Goal: Transaction & Acquisition: Purchase product/service

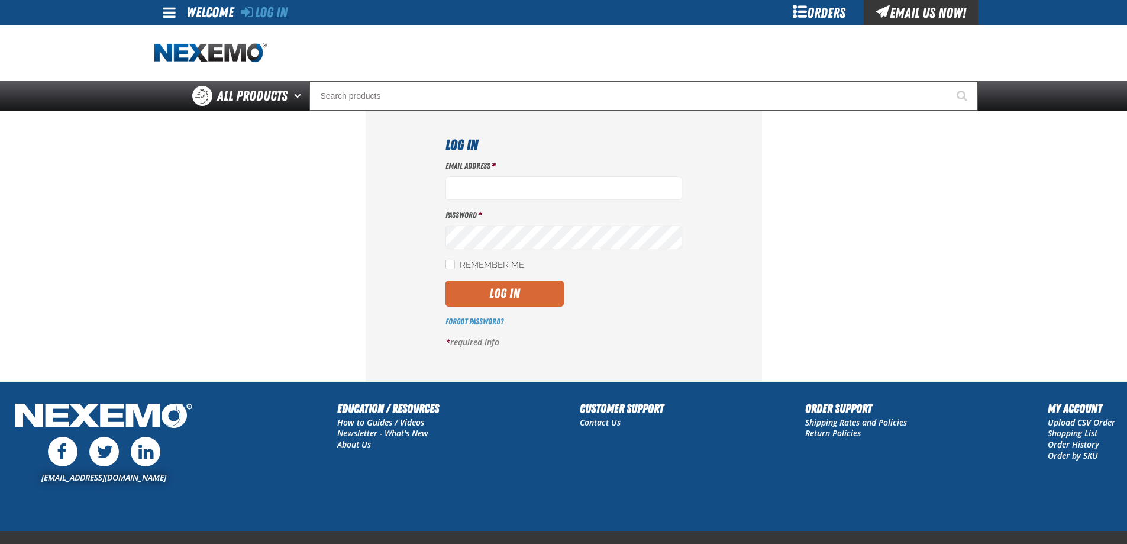
type input "[EMAIL_ADDRESS][DOMAIN_NAME]"
click at [497, 292] on button "Log In" at bounding box center [505, 294] width 118 height 26
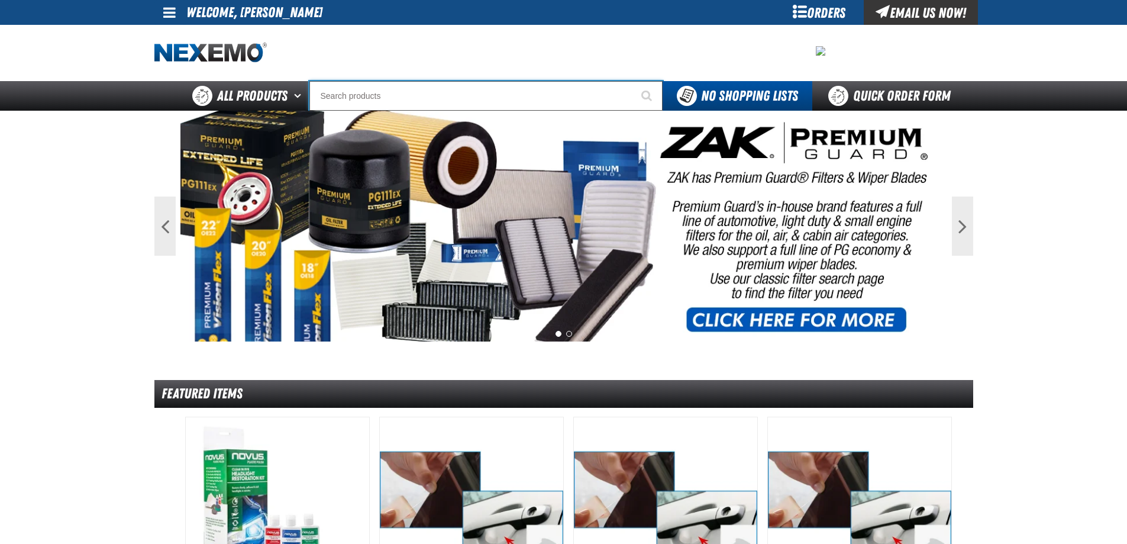
click at [414, 95] on input "Search" at bounding box center [486, 96] width 353 height 30
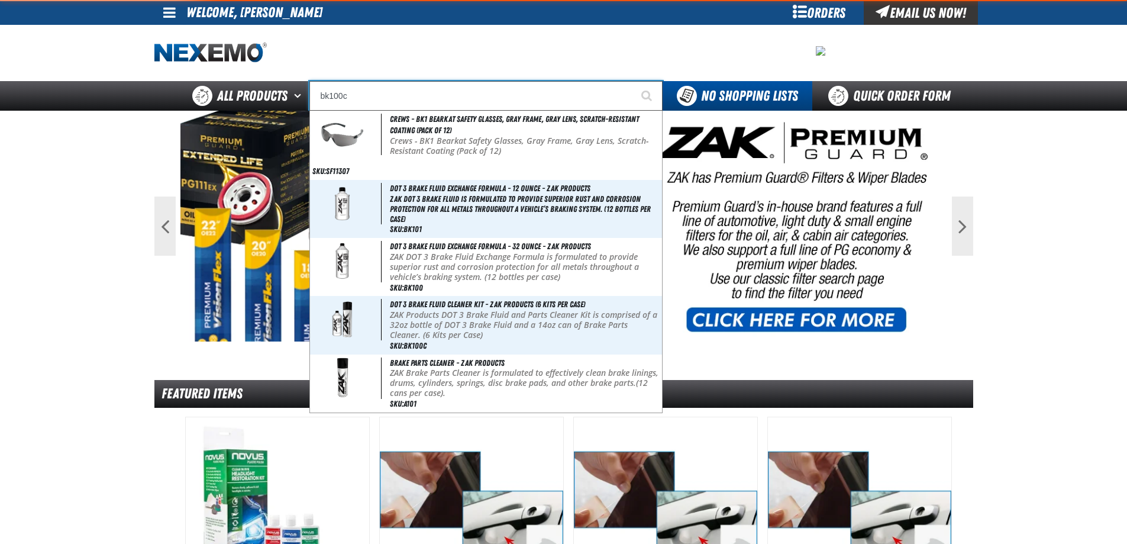
type input "bk100c"
click at [633, 81] on button "Start Searching" at bounding box center [648, 96] width 30 height 30
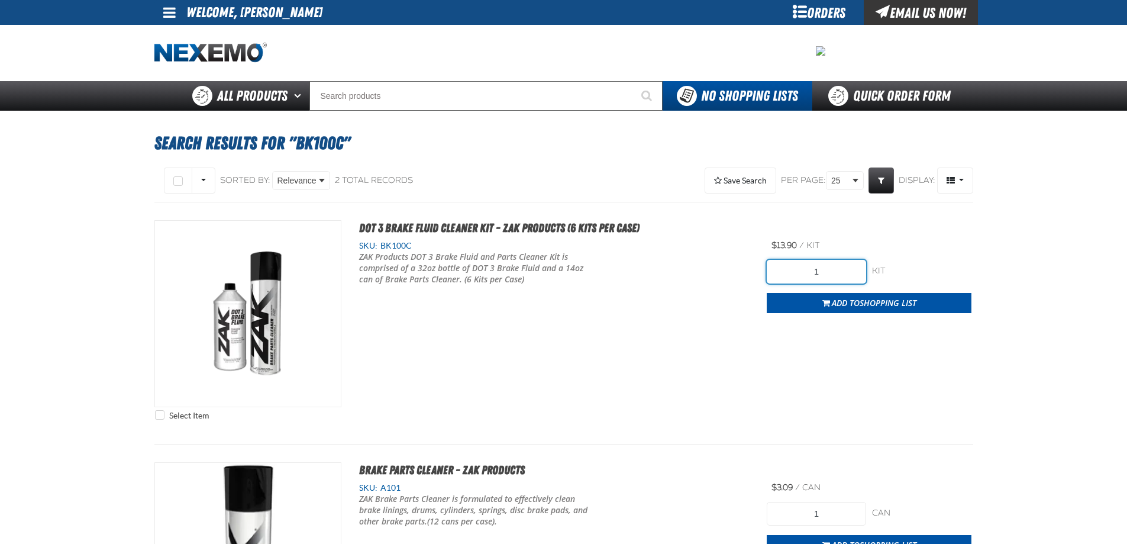
click at [837, 271] on input "1" at bounding box center [816, 272] width 99 height 24
type input "12"
click at [727, 321] on div "Select Item DOT 3 Brake Fluid Cleaner Kit - ZAK Products (6 Kits per Case) SKU:…" at bounding box center [563, 323] width 819 height 206
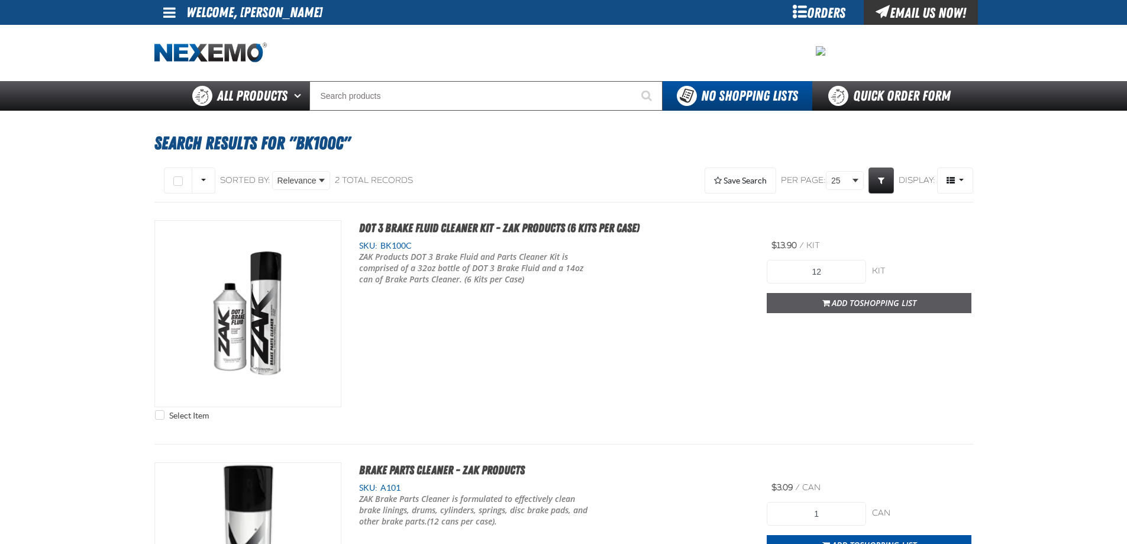
click at [852, 306] on span "Add to Shopping List" at bounding box center [874, 302] width 85 height 11
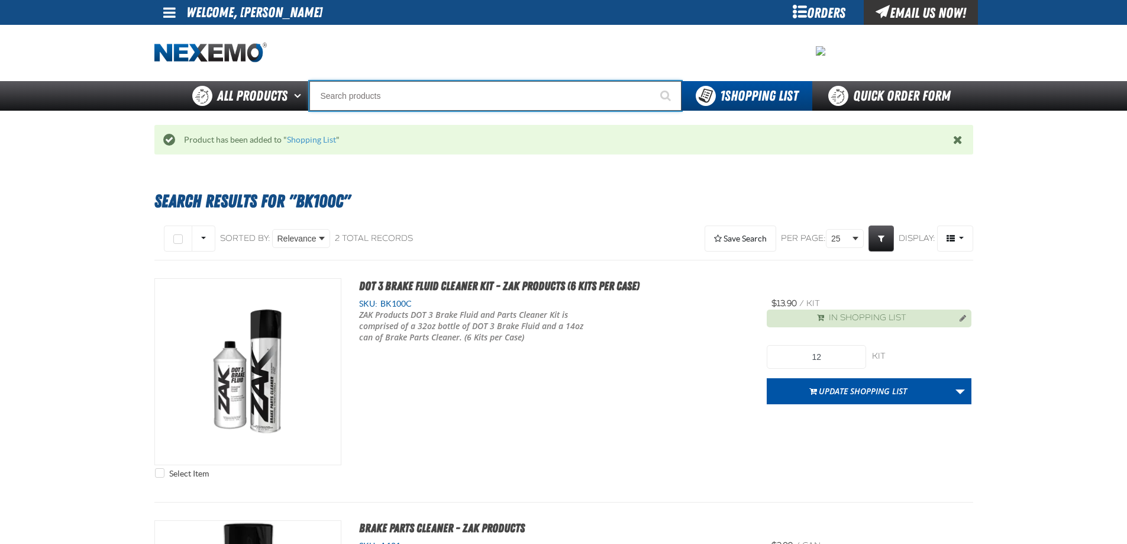
click at [345, 95] on input "Search" at bounding box center [496, 96] width 372 height 30
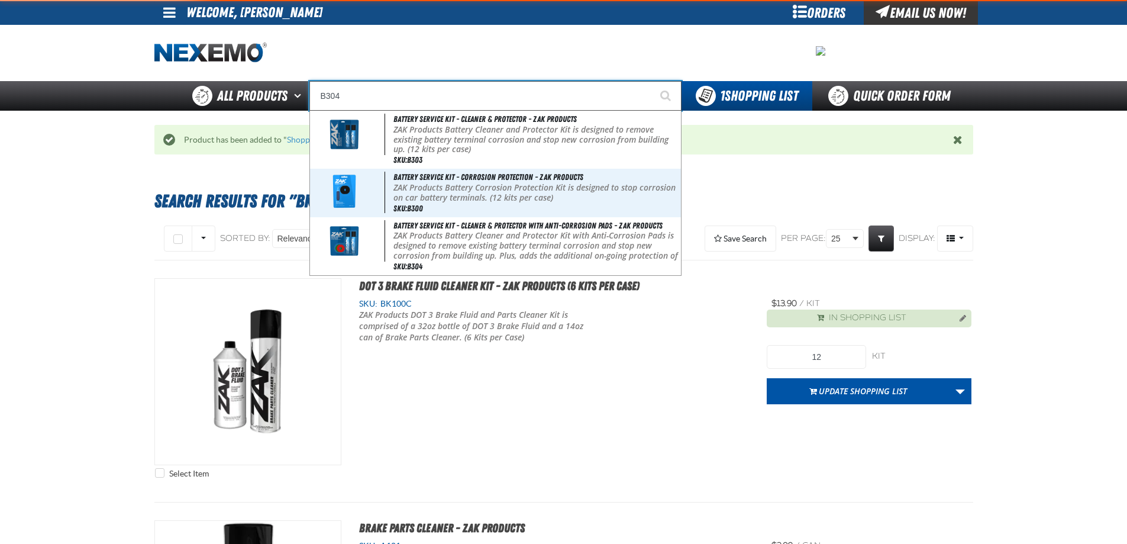
type input "B304"
click at [652, 81] on button "Start Searching" at bounding box center [667, 96] width 30 height 30
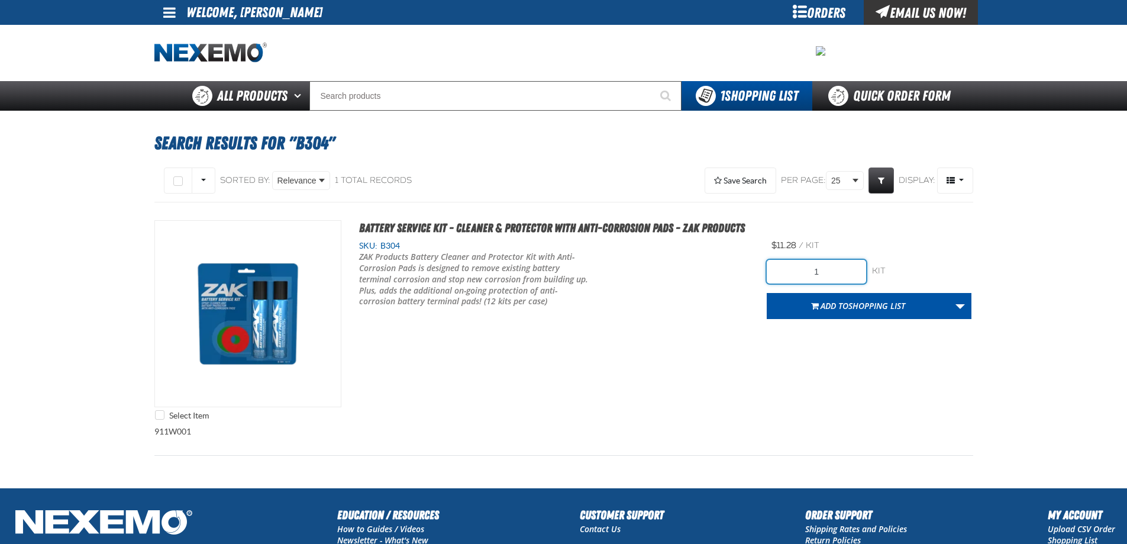
drag, startPoint x: 810, startPoint y: 269, endPoint x: 834, endPoint y: 265, distance: 24.6
click at [834, 265] on input "1" at bounding box center [816, 272] width 99 height 24
type input "12"
click at [747, 328] on div "Select Item Battery Service Kit - Cleaner & Protector with Anti-Corrosion Pads …" at bounding box center [563, 323] width 819 height 206
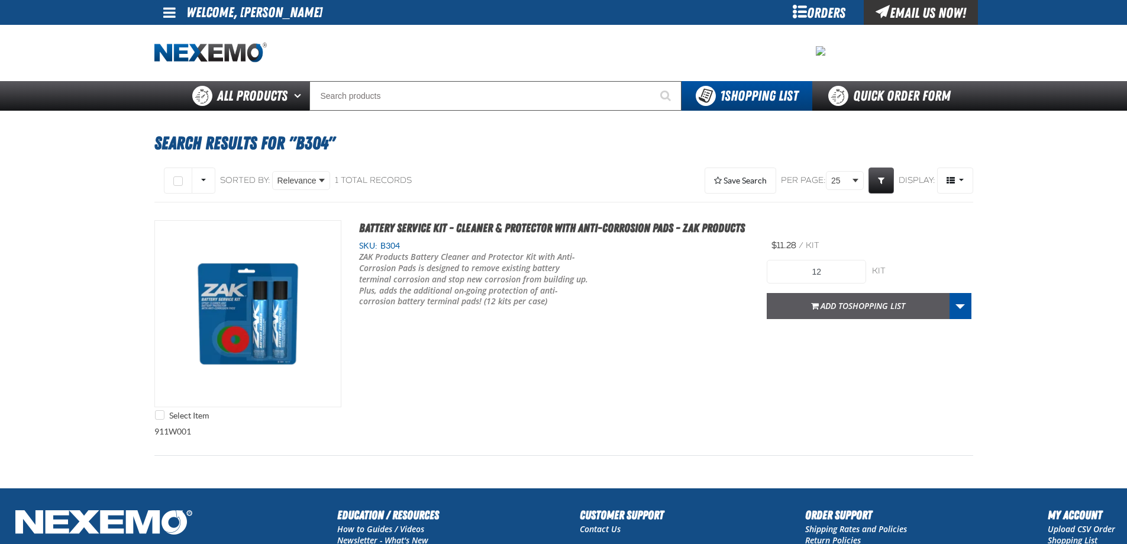
click at [798, 314] on button "Add to Shopping List" at bounding box center [858, 306] width 183 height 26
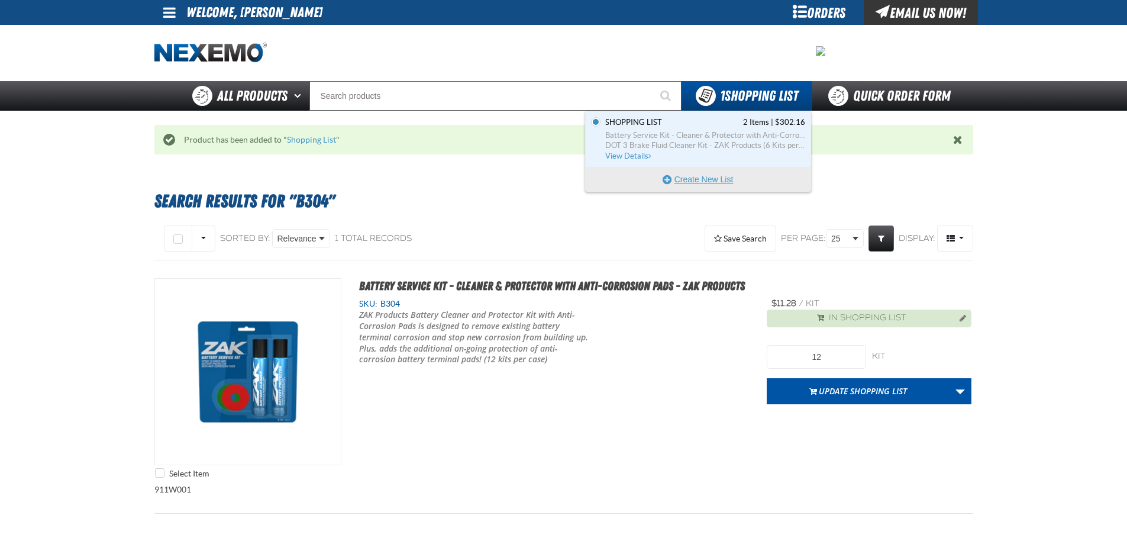
click at [743, 175] on button "Create New List" at bounding box center [698, 179] width 225 height 24
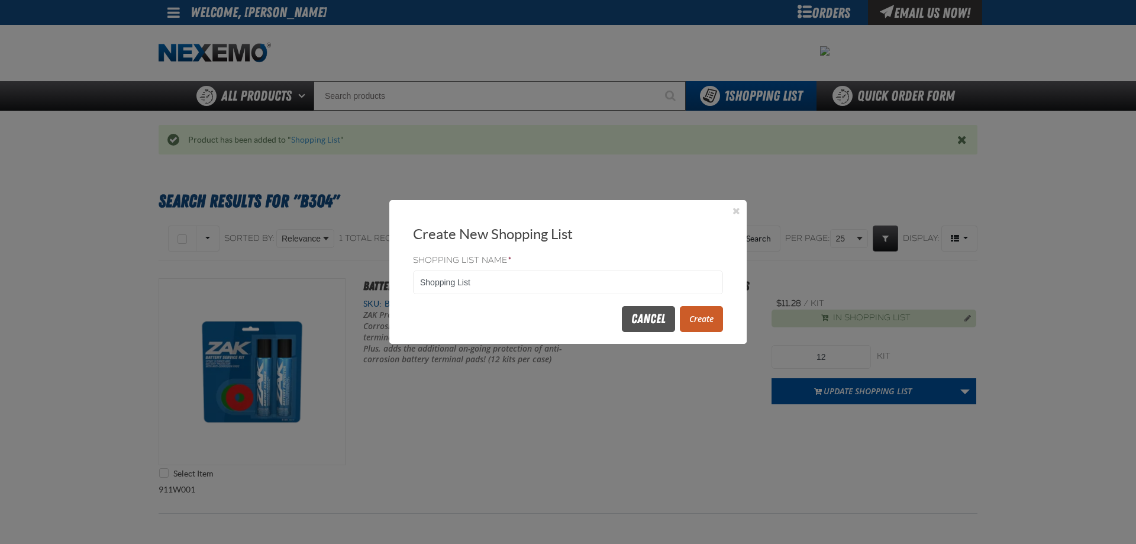
click at [625, 327] on button "Cancel" at bounding box center [648, 319] width 53 height 26
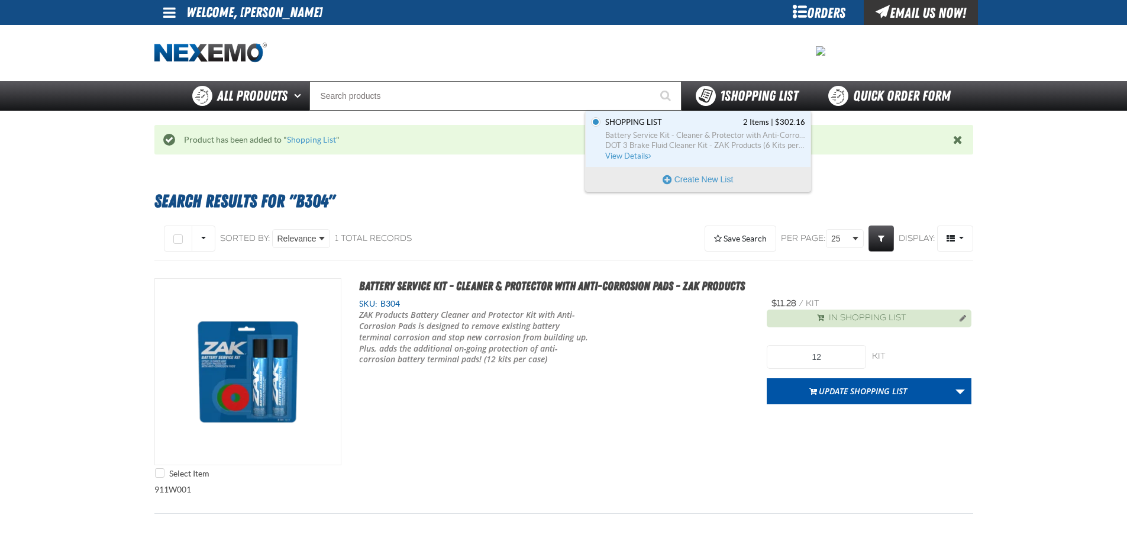
click at [745, 99] on span "1 Shopping List" at bounding box center [759, 96] width 78 height 17
click at [702, 128] on link "Shopping List 2 Items | $302.16 Battery Service Kit - Cleaner & Protector with …" at bounding box center [704, 139] width 202 height 44
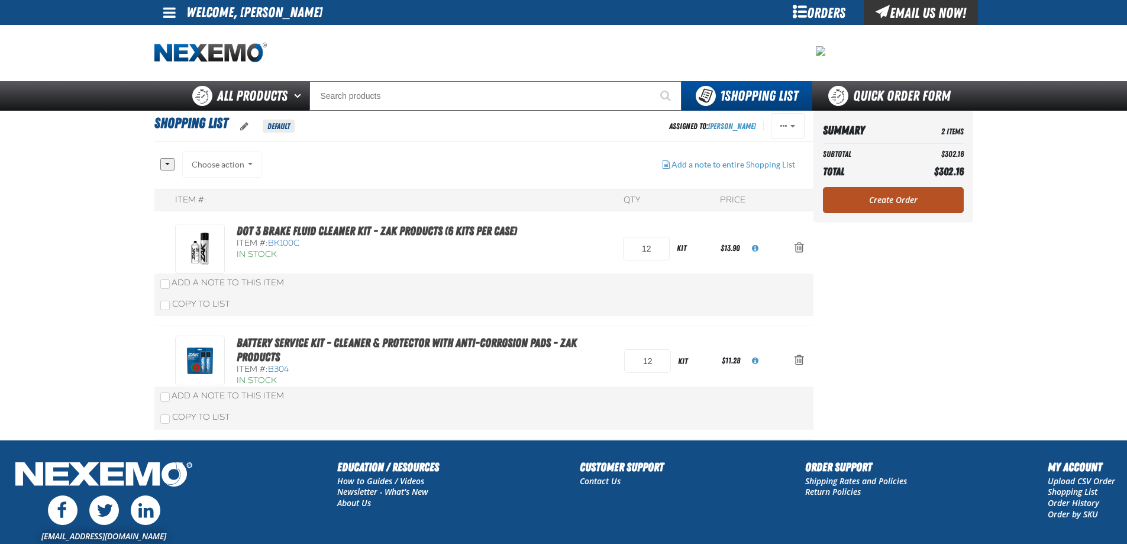
click at [857, 202] on link "Create Order" at bounding box center [893, 200] width 141 height 26
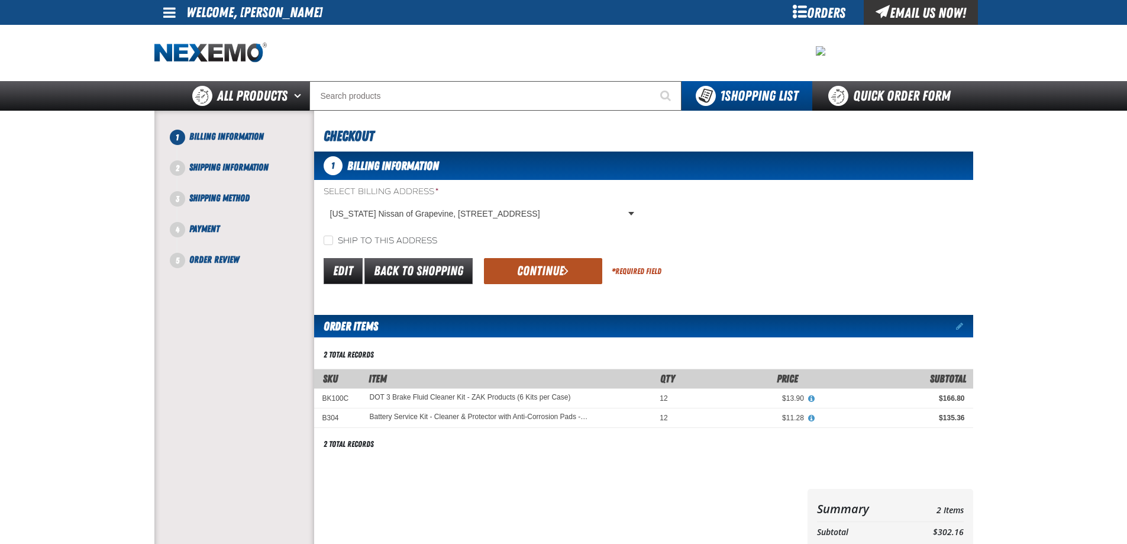
click at [546, 268] on button "Continue" at bounding box center [543, 271] width 118 height 26
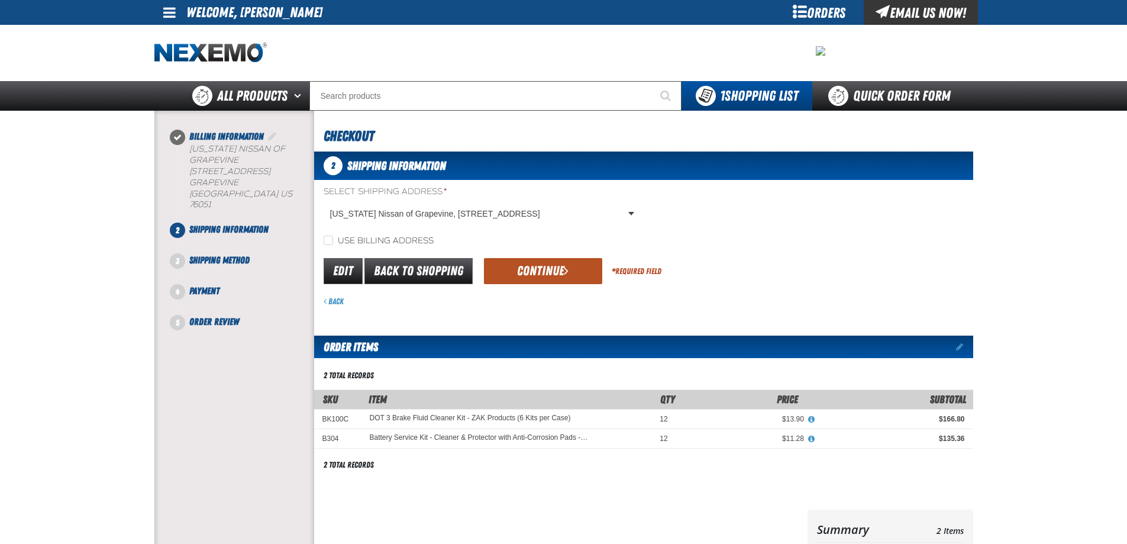
click at [568, 273] on span "submit" at bounding box center [566, 270] width 5 height 13
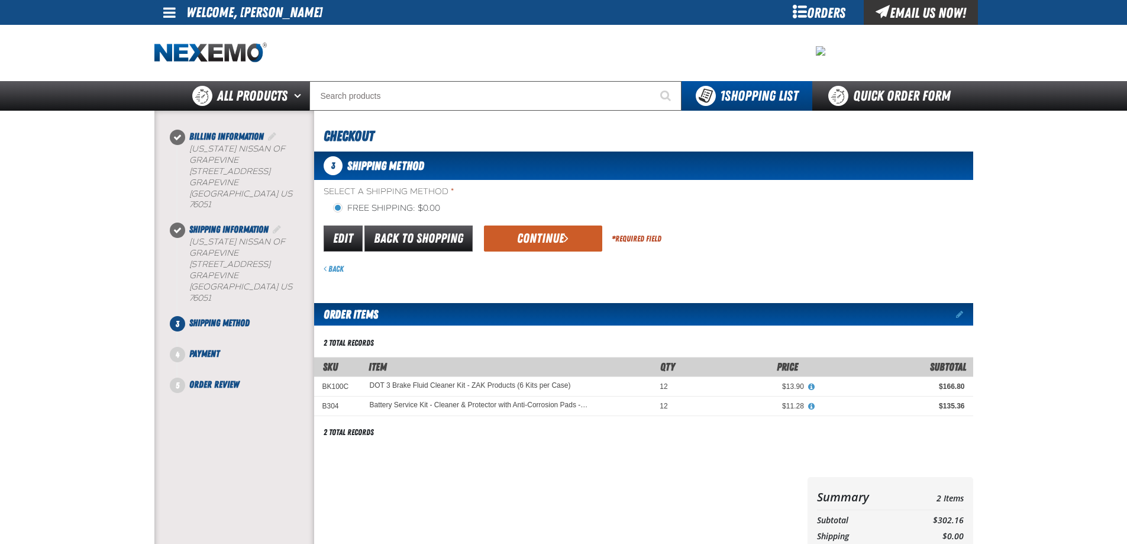
click at [524, 253] on div "Edit Back to Shopping Continue * Required Field" at bounding box center [643, 239] width 659 height 30
click at [528, 249] on button "Continue" at bounding box center [543, 238] width 118 height 26
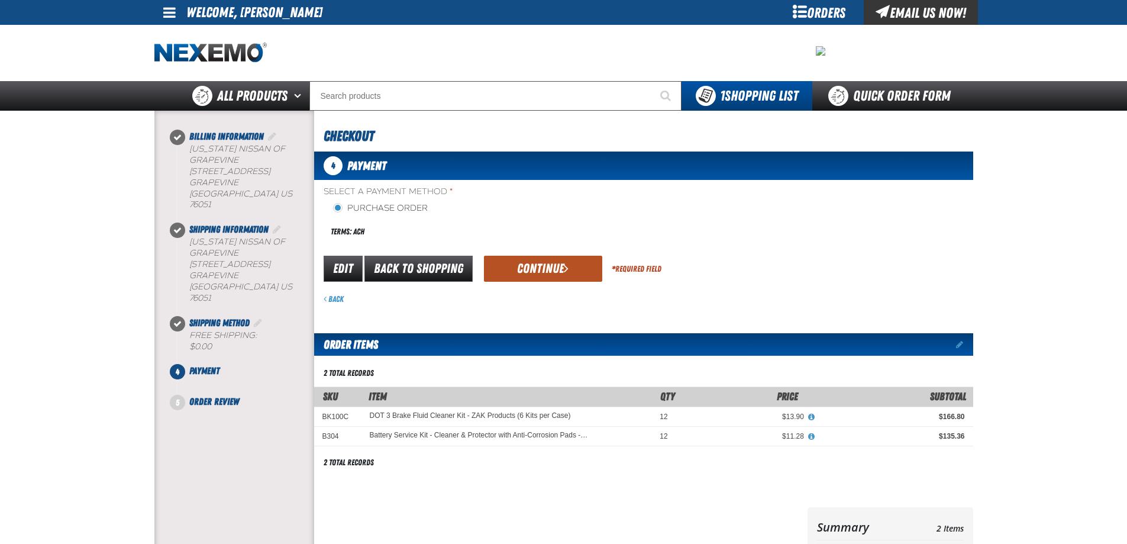
click at [537, 265] on button "Continue" at bounding box center [543, 269] width 118 height 26
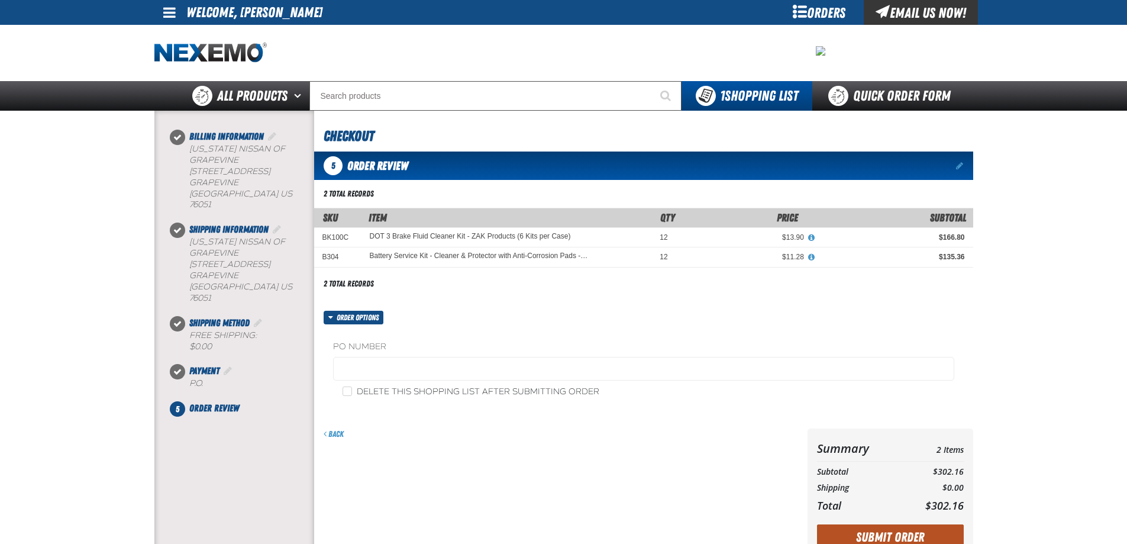
click at [913, 530] on button "Submit Order" at bounding box center [890, 537] width 147 height 26
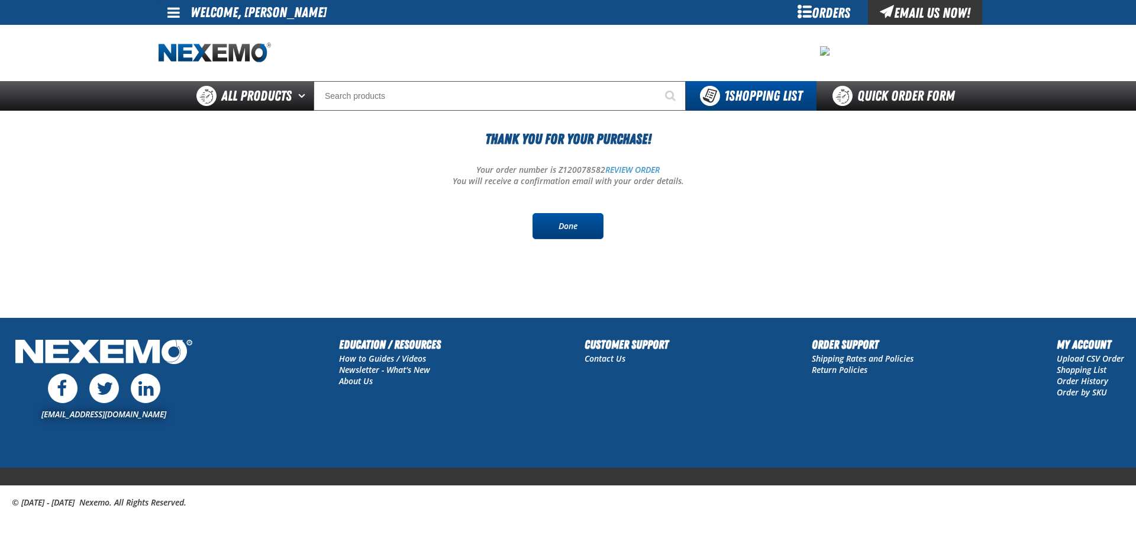
click at [586, 229] on link "Done" at bounding box center [568, 226] width 71 height 26
